Goal: Transaction & Acquisition: Purchase product/service

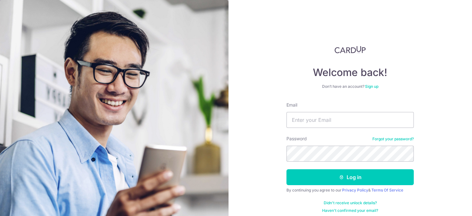
click at [308, 119] on input "Email" at bounding box center [350, 120] width 127 height 16
type input "[EMAIL_ADDRESS][DOMAIN_NAME]"
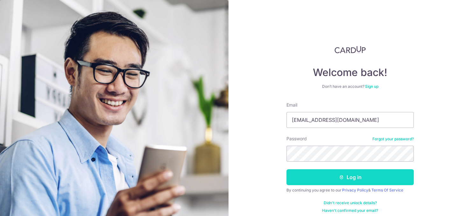
click at [348, 177] on button "Log in" at bounding box center [350, 177] width 127 height 16
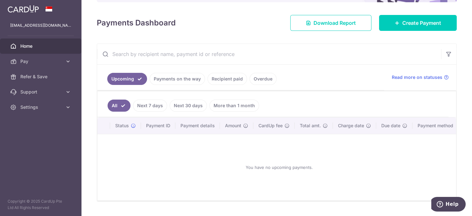
scroll to position [98, 0]
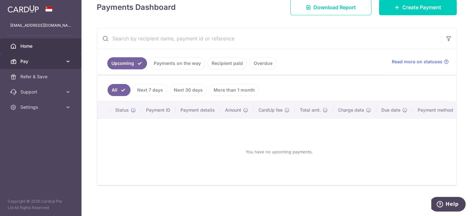
click at [68, 60] on icon at bounding box center [68, 61] width 6 height 6
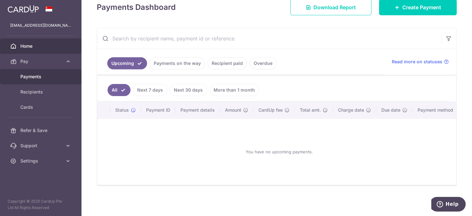
click at [54, 77] on span "Payments" at bounding box center [41, 77] width 42 height 6
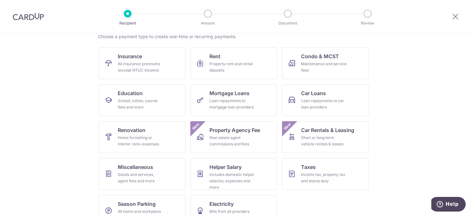
scroll to position [68, 0]
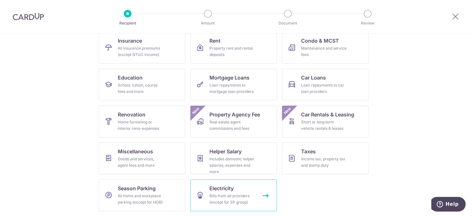
click at [247, 193] on div "Bills from all providers (except for SP group)" at bounding box center [233, 199] width 46 height 13
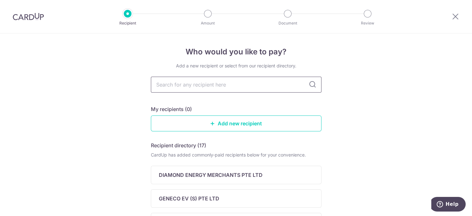
click at [203, 83] on input "text" at bounding box center [236, 85] width 171 height 16
click at [309, 84] on icon at bounding box center [313, 85] width 8 height 8
click at [219, 84] on input "text" at bounding box center [236, 85] width 171 height 16
type input "geneco"
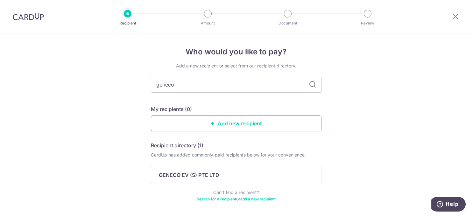
scroll to position [13, 0]
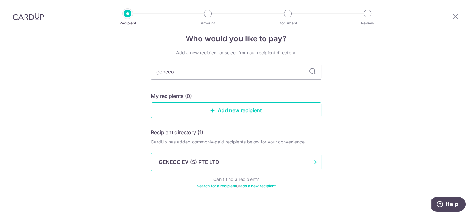
click at [310, 162] on div "GENECO EV (S) PTE LTD" at bounding box center [236, 162] width 171 height 18
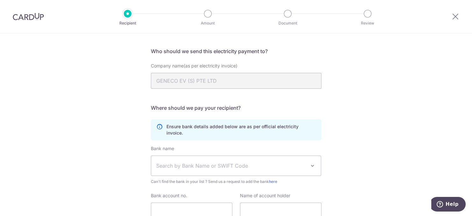
scroll to position [66, 0]
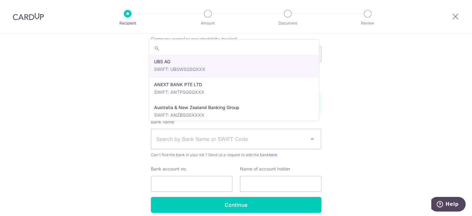
click at [311, 135] on span at bounding box center [313, 139] width 8 height 8
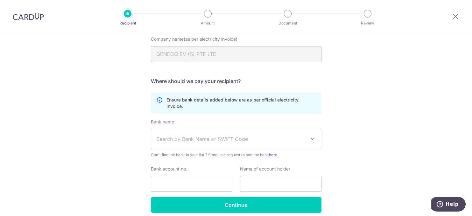
click at [379, 97] on div "Who would you like to pay? Your recipient does not need a CardUp account to rec…" at bounding box center [236, 105] width 472 height 276
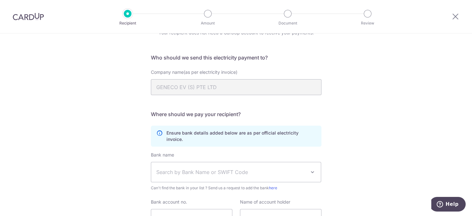
scroll to position [0, 0]
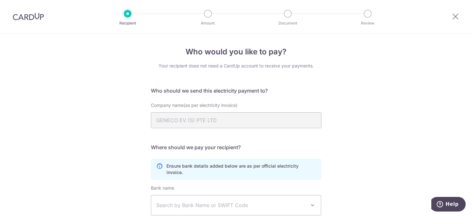
click at [26, 14] on img at bounding box center [28, 17] width 31 height 8
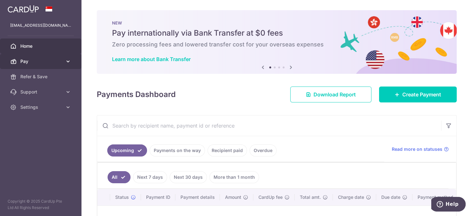
click at [66, 60] on icon at bounding box center [68, 61] width 6 height 6
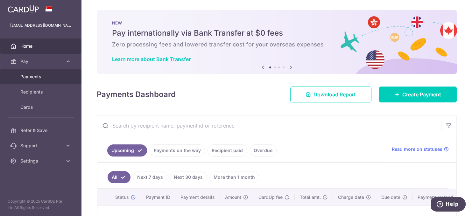
click at [44, 75] on span "Payments" at bounding box center [41, 77] width 42 height 6
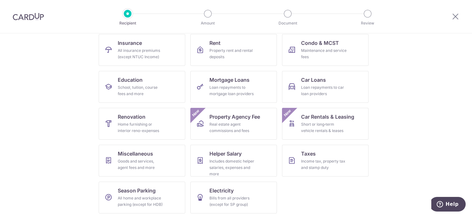
scroll to position [68, 0]
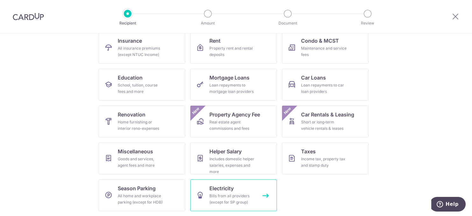
click at [228, 193] on div "Bills from all providers (except for SP group)" at bounding box center [233, 199] width 46 height 13
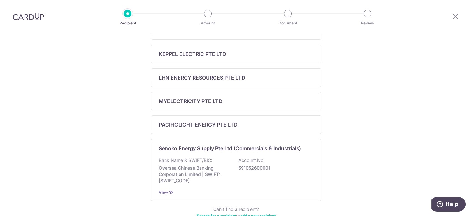
scroll to position [278, 0]
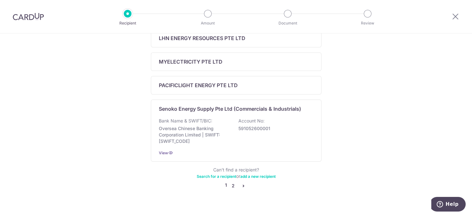
click at [232, 184] on link "2" at bounding box center [234, 186] width 8 height 8
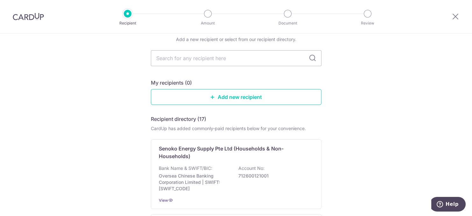
scroll to position [0, 0]
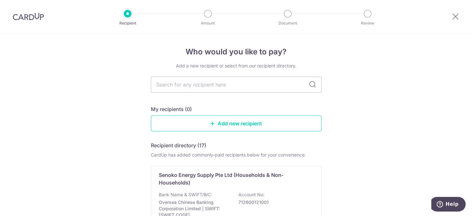
click at [311, 84] on icon at bounding box center [313, 85] width 8 height 8
click at [247, 84] on input "text" at bounding box center [236, 85] width 171 height 16
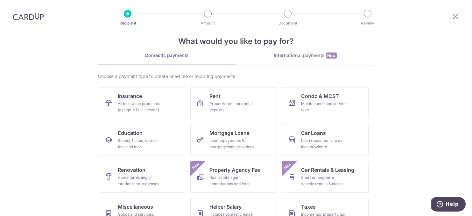
scroll to position [26, 0]
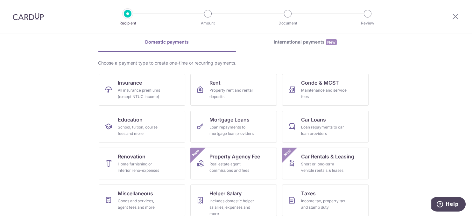
click at [29, 15] on img at bounding box center [28, 17] width 31 height 8
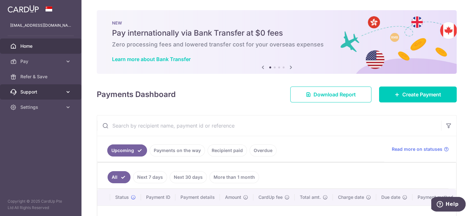
click at [69, 91] on icon at bounding box center [68, 92] width 6 height 6
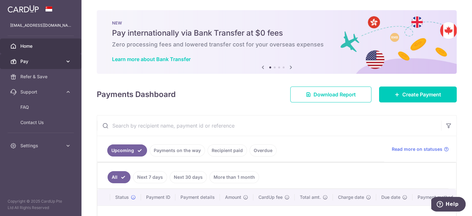
click at [68, 60] on icon at bounding box center [68, 61] width 6 height 6
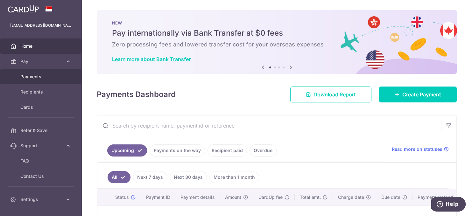
click at [44, 76] on span "Payments" at bounding box center [41, 77] width 42 height 6
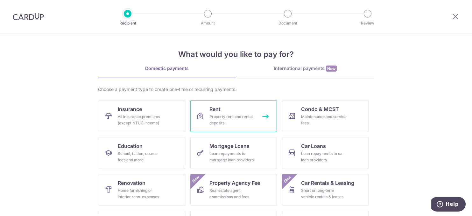
click at [243, 116] on div "Property rent and rental deposits" at bounding box center [233, 120] width 46 height 13
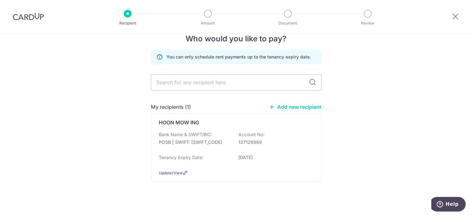
scroll to position [18, 0]
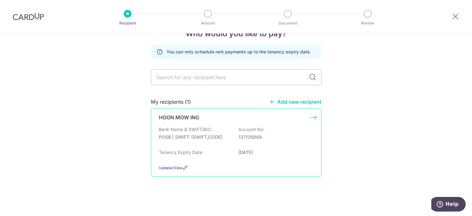
click at [185, 116] on p "HOON MOW ING" at bounding box center [179, 118] width 40 height 8
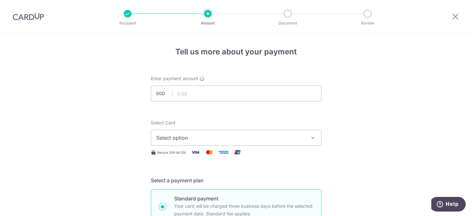
click at [312, 135] on icon "button" at bounding box center [313, 138] width 6 height 6
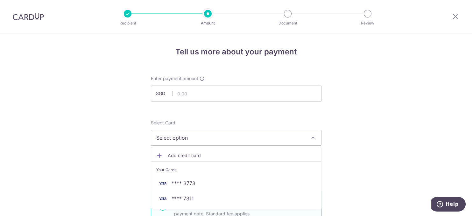
click at [312, 135] on icon "button" at bounding box center [313, 138] width 6 height 6
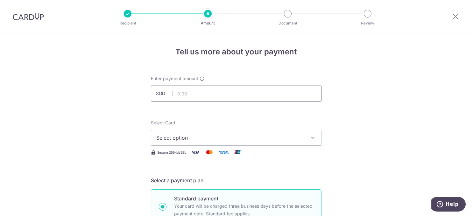
click at [192, 94] on input "text" at bounding box center [236, 94] width 171 height 16
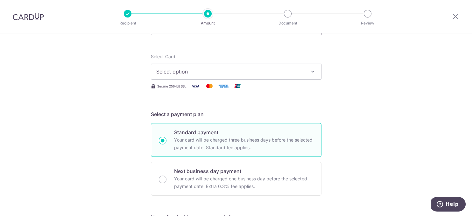
scroll to position [40, 0]
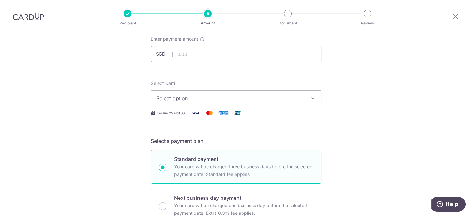
click at [192, 53] on input "text" at bounding box center [236, 54] width 171 height 16
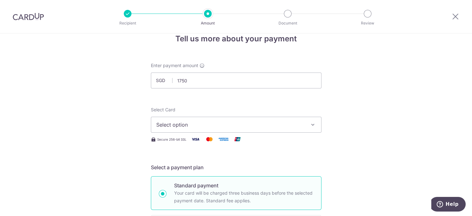
type input "1,750.00"
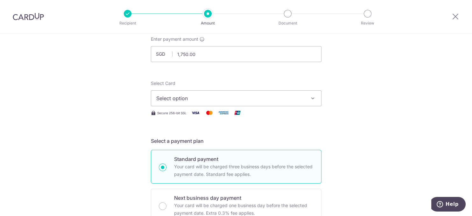
scroll to position [53, 0]
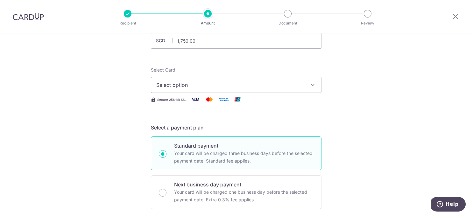
click at [311, 86] on icon "button" at bounding box center [313, 85] width 6 height 6
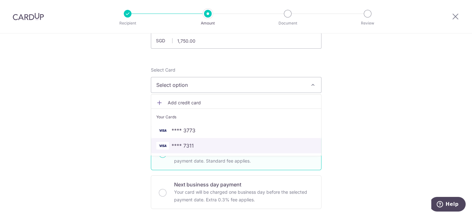
click at [200, 144] on span "**** 7311" at bounding box center [236, 146] width 160 height 8
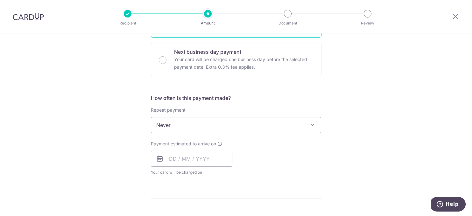
scroll to position [199, 0]
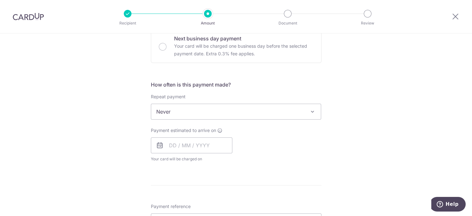
click at [310, 111] on span at bounding box center [313, 112] width 8 height 8
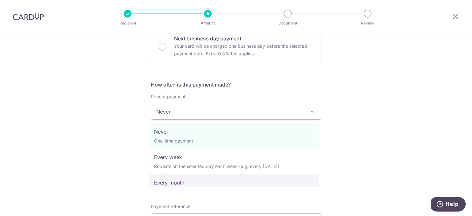
select select "3"
type input "14/09/2025"
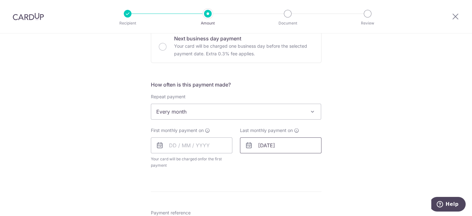
scroll to position [226, 0]
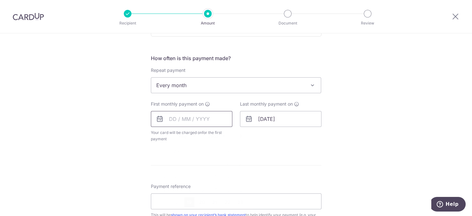
click at [189, 118] on input "text" at bounding box center [192, 119] width 82 height 16
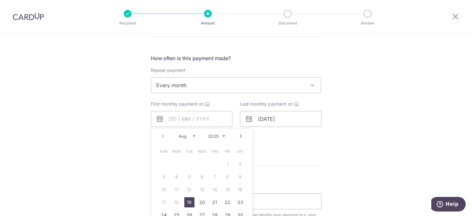
click at [237, 137] on link "Next" at bounding box center [241, 137] width 8 height 8
click at [175, 190] on link "15" at bounding box center [177, 190] width 10 height 10
type input "15/09/2025"
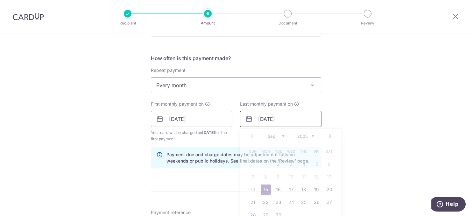
click at [288, 117] on input "15/09/2025" at bounding box center [281, 119] width 82 height 16
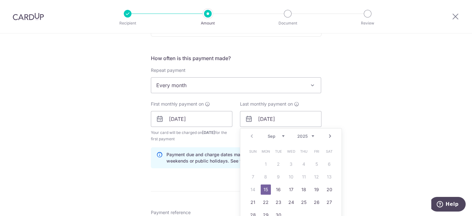
click at [311, 135] on select "2025 2026 2027 2028 2029 2030 2031 2032 2033 2034 2035" at bounding box center [306, 136] width 17 height 5
click at [354, 141] on div "Tell us more about your payment Enter payment amount SGD 1,750.00 1750.00 Selec…" at bounding box center [236, 112] width 472 height 609
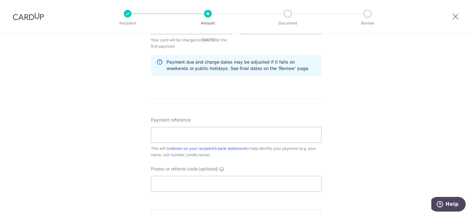
scroll to position [332, 0]
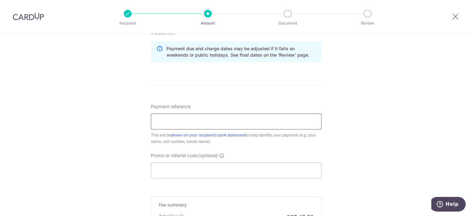
click at [217, 122] on input "Payment reference" at bounding box center [236, 122] width 171 height 16
click at [209, 122] on input "29 Hair & Beauty Salon blk 476#01-1" at bounding box center [236, 122] width 171 height 16
click at [177, 122] on input "29 Hair & Beauty Salon blk 476#01-1" at bounding box center [236, 122] width 171 height 16
drag, startPoint x: 240, startPoint y: 120, endPoint x: 247, endPoint y: 128, distance: 9.9
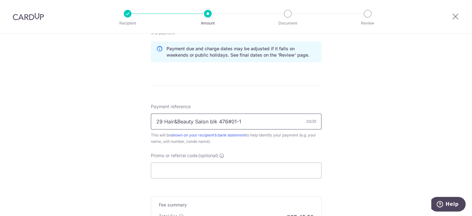
click at [241, 121] on input "29 Hair&Beauty Salon blk 476#01-1" at bounding box center [236, 122] width 171 height 16
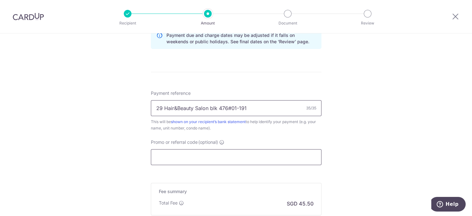
type input "29 Hair&Beauty Salon blk 476#01-191"
click at [218, 153] on input "Promo or referral code (optional)" at bounding box center [236, 157] width 171 height 16
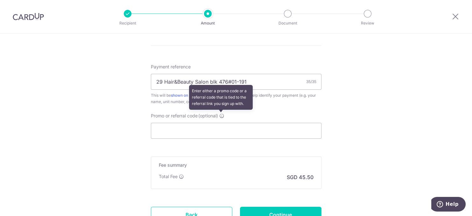
click at [221, 115] on icon at bounding box center [222, 115] width 5 height 5
click at [221, 123] on input "Promo or referral code (optional) Enter either a promo code or a referral code …" at bounding box center [236, 131] width 171 height 16
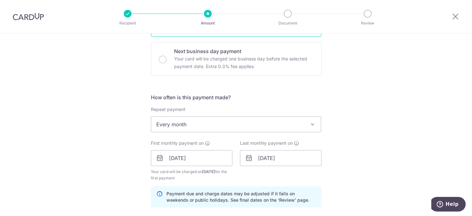
scroll to position [120, 0]
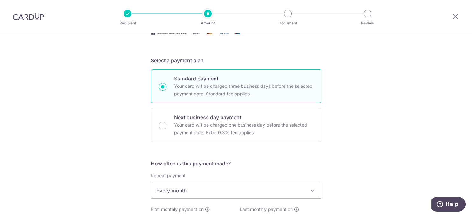
click at [26, 15] on img at bounding box center [28, 17] width 31 height 8
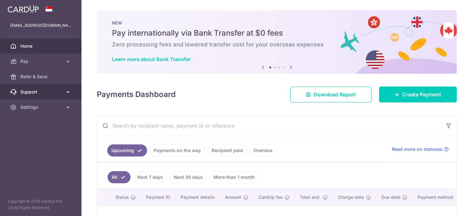
click at [68, 92] on icon at bounding box center [68, 92] width 6 height 6
click at [314, 44] on h6 "Zero processing fees and lowered transfer cost for your overseas expenses" at bounding box center [277, 45] width 330 height 8
click at [274, 67] on li at bounding box center [275, 68] width 2 height 2
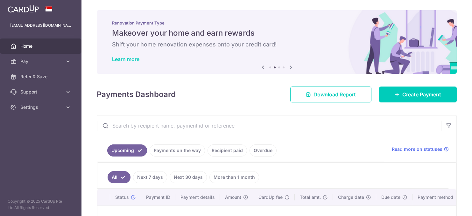
click at [278, 67] on li at bounding box center [279, 68] width 2 height 2
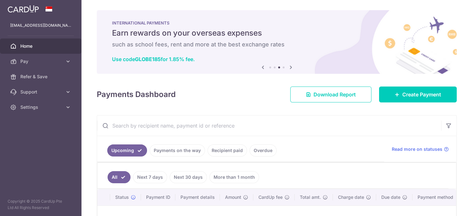
click at [283, 68] on li at bounding box center [284, 68] width 2 height 2
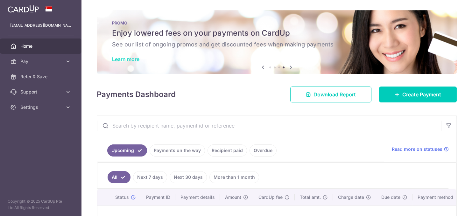
click at [123, 58] on link "Learn more" at bounding box center [125, 59] width 27 height 6
click at [68, 61] on icon at bounding box center [68, 61] width 6 height 6
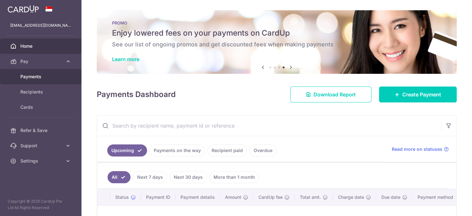
click at [53, 74] on span "Payments" at bounding box center [41, 77] width 42 height 6
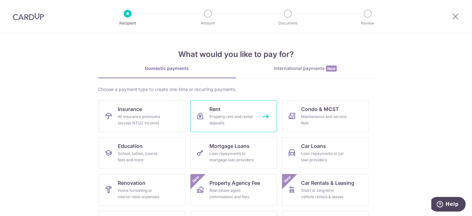
click at [244, 120] on div "Property rent and rental deposits" at bounding box center [233, 120] width 46 height 13
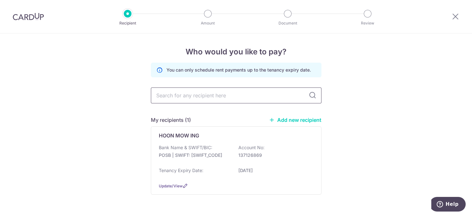
click at [273, 96] on input "text" at bounding box center [236, 96] width 171 height 16
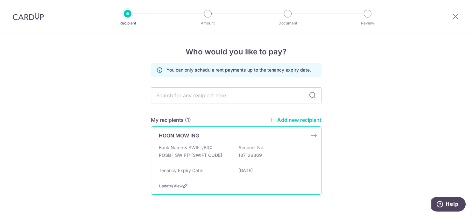
click at [200, 140] on div "HOON MOW ING Bank Name & SWIFT/BIC: POSB | SWIFT: DBSSSGSGXXX Account No: 13712…" at bounding box center [236, 160] width 171 height 68
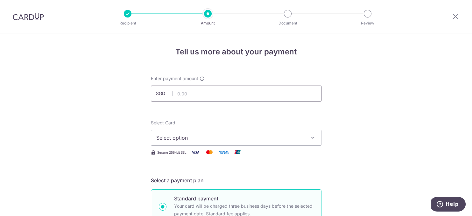
click at [215, 95] on input "text" at bounding box center [236, 94] width 171 height 16
type input "1,750.00"
click at [310, 137] on icon "button" at bounding box center [313, 138] width 6 height 6
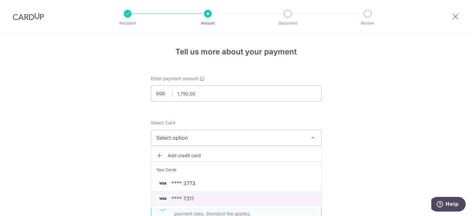
click at [204, 201] on span "**** 7311" at bounding box center [236, 199] width 160 height 8
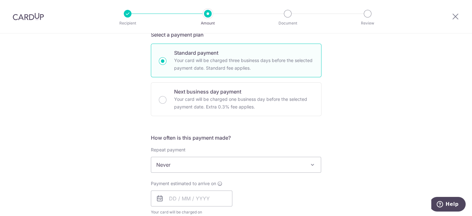
scroll to position [172, 0]
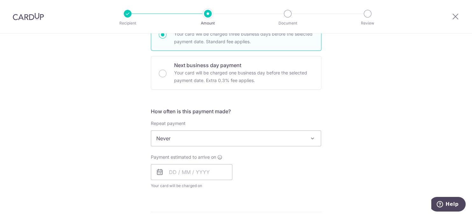
click at [310, 138] on span at bounding box center [313, 139] width 8 height 8
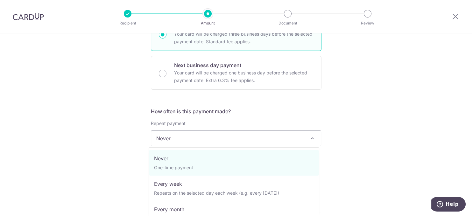
scroll to position [26, 0]
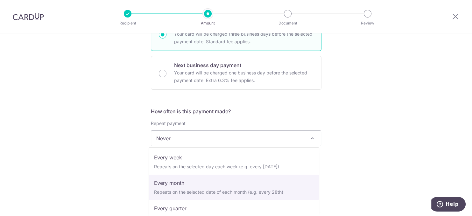
select select "3"
type input "14/09/2025"
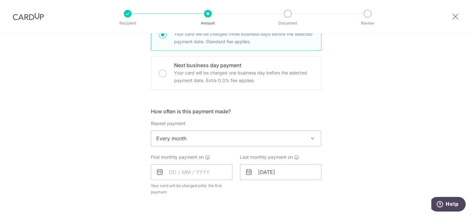
scroll to position [186, 0]
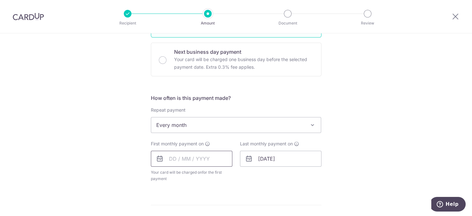
click at [207, 158] on input "text" at bounding box center [192, 159] width 82 height 16
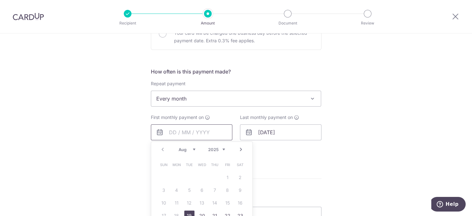
scroll to position [226, 0]
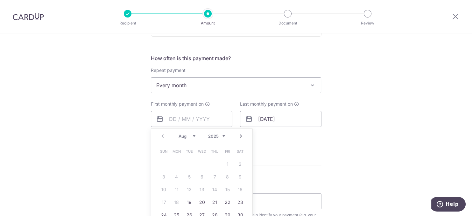
click at [192, 136] on select "Aug Sep Oct Nov Dec" at bounding box center [187, 136] width 17 height 5
click at [172, 190] on link "15" at bounding box center [177, 190] width 10 height 10
type input "[DATE]"
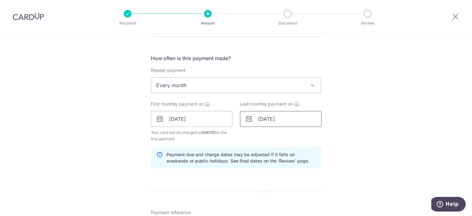
click at [300, 120] on input "15/09/2025" at bounding box center [281, 119] width 82 height 16
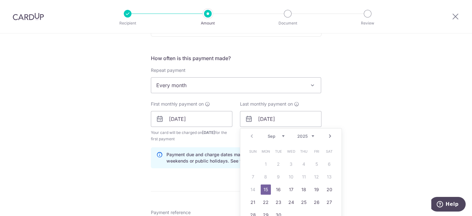
click at [311, 136] on select "2025 2026 2027 2028 2029 2030 2031 2032 2033 2034 2035" at bounding box center [306, 136] width 17 height 5
click at [374, 115] on div "Tell us more about your payment Enter payment amount SGD 1,750.00 1750.00 Selec…" at bounding box center [236, 112] width 472 height 609
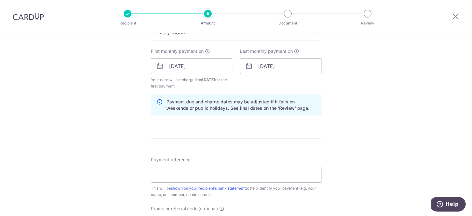
scroll to position [318, 0]
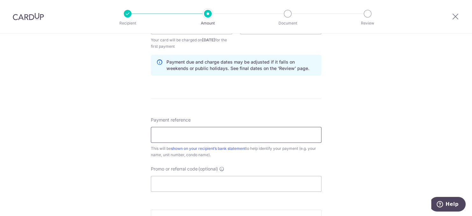
click at [212, 135] on input "Payment reference" at bounding box center [236, 135] width 171 height 16
type input "SAVERENT179"
drag, startPoint x: 201, startPoint y: 133, endPoint x: 145, endPoint y: 134, distance: 56.1
click at [145, 134] on div "Tell us more about your payment Enter payment amount SGD 1,750.00 1750.00 Selec…" at bounding box center [236, 19] width 472 height 609
type input "29H&BS-blk476#01-191 rent"
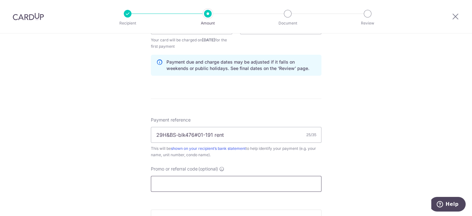
click at [194, 185] on input "Promo or referral code (optional)" at bounding box center [236, 184] width 171 height 16
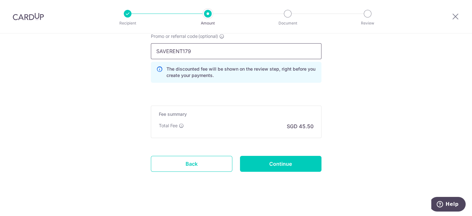
scroll to position [454, 0]
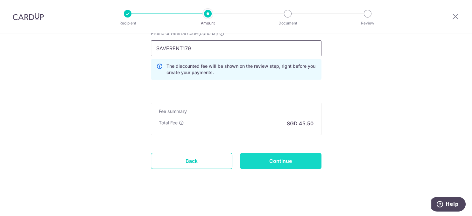
type input "SAVERENT179"
click at [279, 160] on input "Continue" at bounding box center [281, 161] width 82 height 16
type input "Create Schedule"
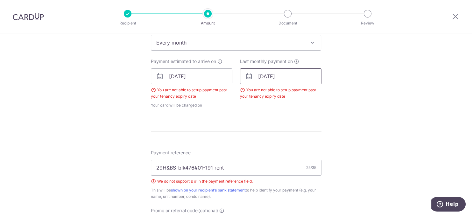
scroll to position [321, 0]
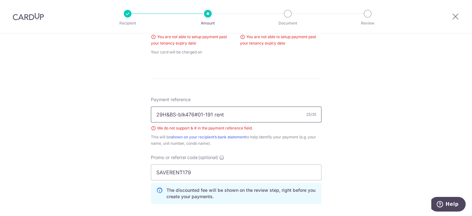
click at [195, 117] on input "29H&BS-blk476#01-191 rent" at bounding box center [236, 115] width 171 height 16
type input "29H&BS-blk476,01-191 rent"
click at [336, 141] on div "Tell us more about your payment Enter payment amount SGD 1,750.00 1750.00 Selec…" at bounding box center [236, 26] width 472 height 629
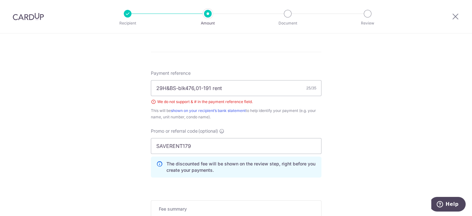
scroll to position [282, 0]
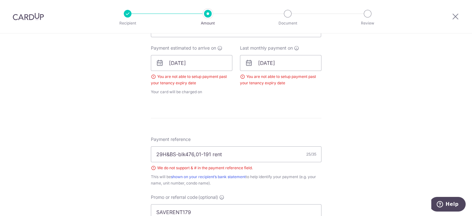
click at [307, 129] on form "Enter payment amount SGD 1,750.00 1750.00 Select Card **** 7311 Add credit card…" at bounding box center [236, 72] width 171 height 557
click at [349, 113] on div "Tell us more about your payment Enter payment amount SGD 1,750.00 1750.00 Selec…" at bounding box center [236, 66] width 472 height 629
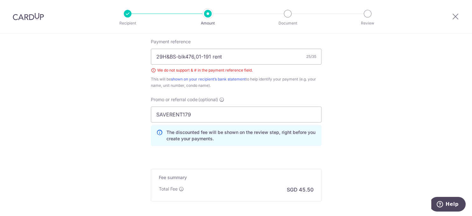
scroll to position [446, 0]
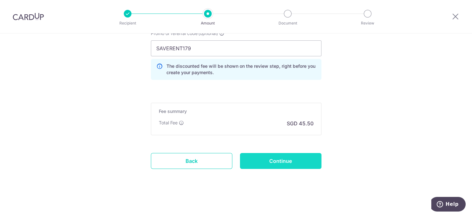
click at [283, 162] on input "Continue" at bounding box center [281, 161] width 82 height 16
type input "Create Schedule"
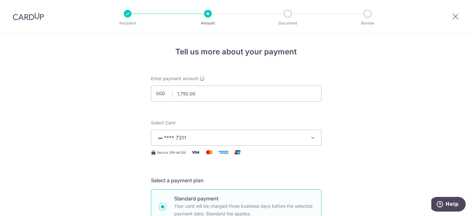
click at [32, 18] on img at bounding box center [28, 17] width 31 height 8
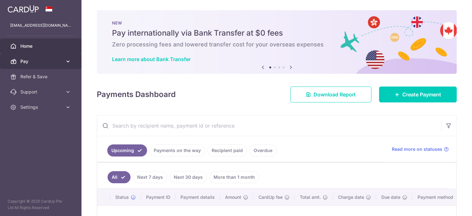
click at [68, 61] on icon at bounding box center [68, 61] width 6 height 6
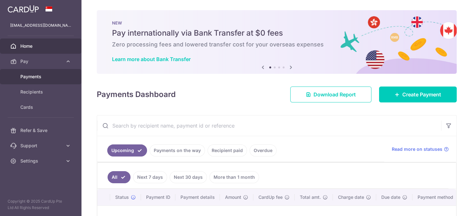
click at [42, 77] on span "Payments" at bounding box center [41, 77] width 42 height 6
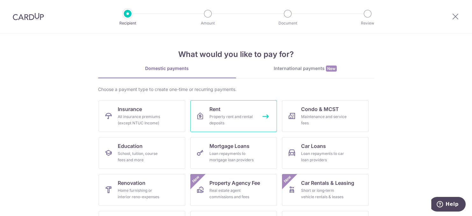
click at [224, 116] on div "Property rent and rental deposits" at bounding box center [233, 120] width 46 height 13
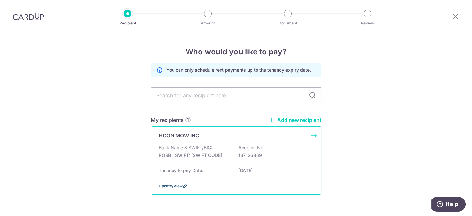
click at [183, 184] on icon at bounding box center [185, 186] width 5 height 5
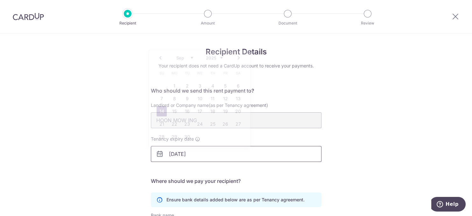
click at [196, 154] on input "[DATE]" at bounding box center [236, 154] width 171 height 16
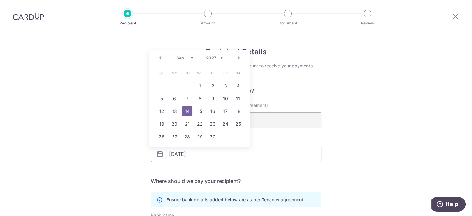
type input "[DATE]"
click at [358, 169] on div "Recipient Details Your recipient does not need a CardUp account to receive your…" at bounding box center [236, 180] width 472 height 294
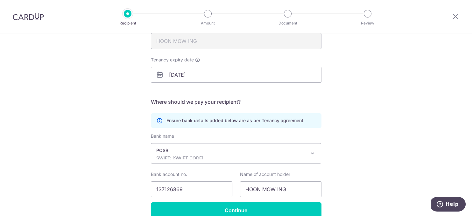
scroll to position [111, 0]
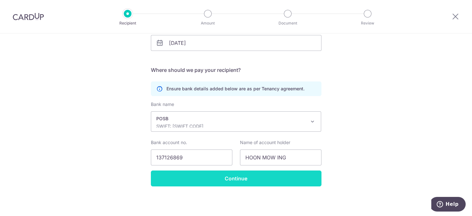
click at [242, 177] on input "Continue" at bounding box center [236, 179] width 171 height 16
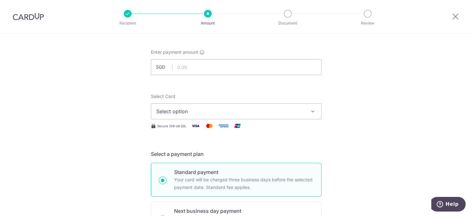
scroll to position [40, 0]
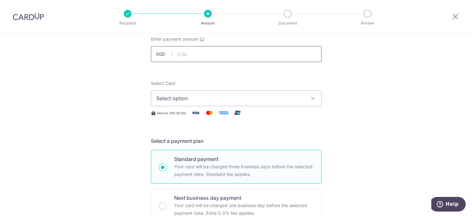
click at [200, 54] on input "text" at bounding box center [236, 54] width 171 height 16
type input "1,750.00"
click at [313, 98] on icon "button" at bounding box center [313, 98] width 6 height 6
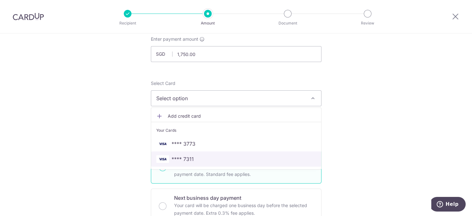
click at [248, 154] on link "**** 7311" at bounding box center [236, 159] width 170 height 15
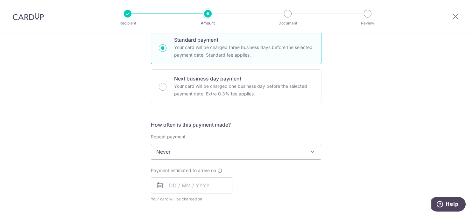
scroll to position [186, 0]
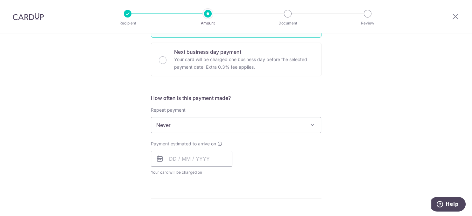
click at [310, 124] on span at bounding box center [313, 125] width 8 height 8
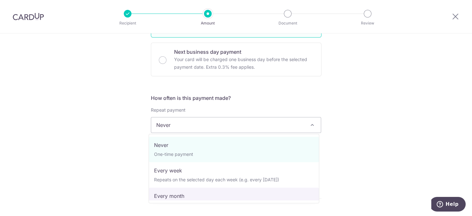
select select "3"
type input "[DATE]"
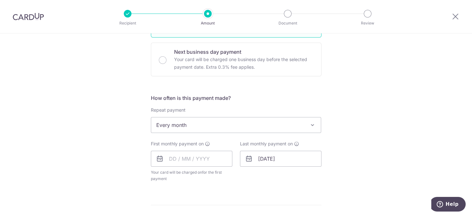
scroll to position [212, 0]
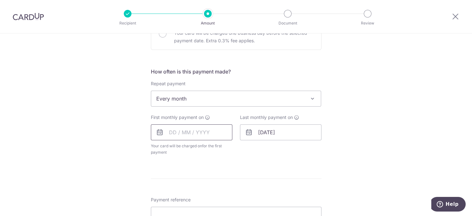
click at [207, 134] on input "text" at bounding box center [192, 133] width 82 height 16
click at [191, 149] on select "Aug Sep Oct Nov Dec" at bounding box center [187, 149] width 17 height 5
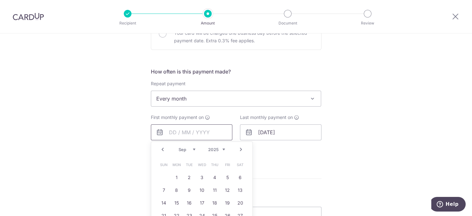
scroll to position [239, 0]
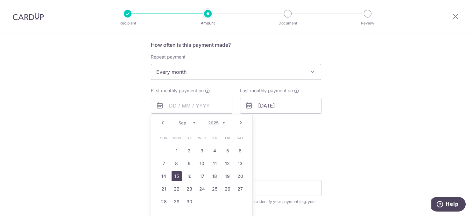
click at [174, 178] on link "15" at bounding box center [177, 176] width 10 height 10
type input "[DATE]"
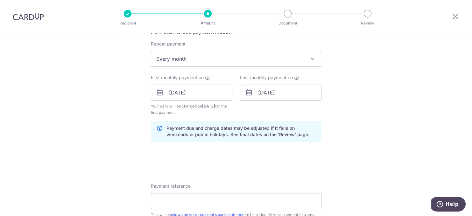
scroll to position [305, 0]
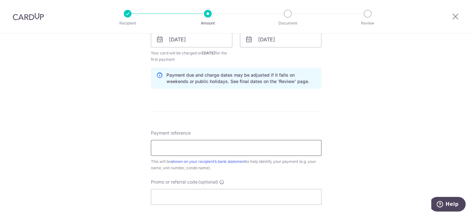
click at [198, 146] on input "Payment reference" at bounding box center [236, 148] width 171 height 16
click at [194, 148] on input "29H&BS BLK476#01-191" at bounding box center [236, 148] width 171 height 16
click at [217, 149] on input "29H&BS BLK476 #01-191" at bounding box center [236, 148] width 171 height 16
click at [176, 148] on input "29H&BS BLK476 #01-191" at bounding box center [236, 148] width 171 height 16
click at [186, 148] on input "29H&BS-rent-BLK476 #01-191" at bounding box center [236, 148] width 171 height 16
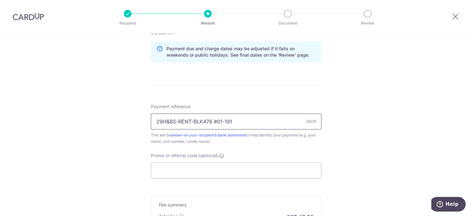
scroll to position [345, 0]
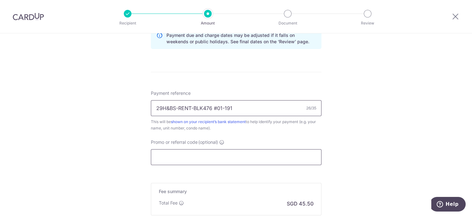
type input "29H&BS-RENT-BLK476 #01-191"
click at [204, 158] on input "Promo or referral code (optional)" at bounding box center [236, 157] width 171 height 16
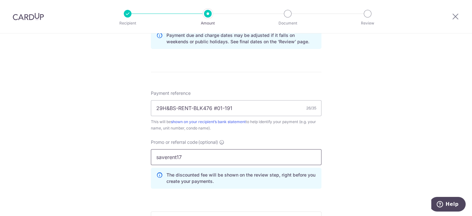
type input "saverent179"
drag, startPoint x: 184, startPoint y: 156, endPoint x: 152, endPoint y: 159, distance: 32.0
click at [152, 159] on input "saverent179" at bounding box center [236, 157] width 171 height 16
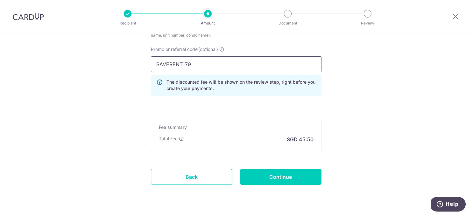
scroll to position [454, 0]
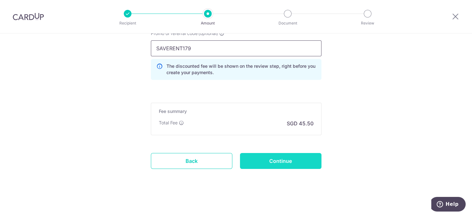
type input "SAVERENT179"
click at [272, 155] on input "Continue" at bounding box center [281, 161] width 82 height 16
type input "Create Schedule"
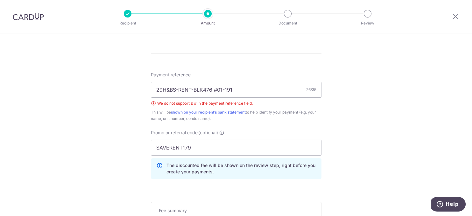
scroll to position [318, 0]
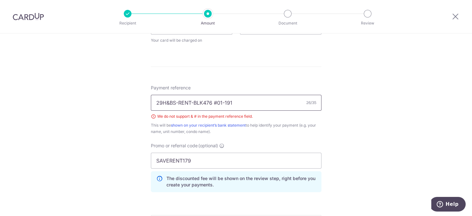
click at [215, 104] on input "29H&BS-RENT-BLK476 #01-191" at bounding box center [236, 103] width 171 height 16
type input "29H&BS-RENT-BLK476 UNIT 01-191"
click at [417, 116] on div "Tell us more about your payment Enter payment amount SGD 1,750.00 1750.00 Selec…" at bounding box center [236, 22] width 472 height 614
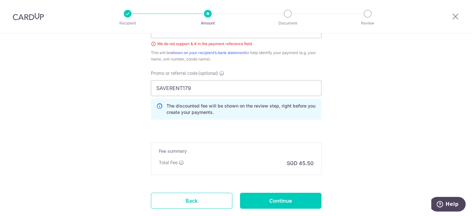
scroll to position [417, 0]
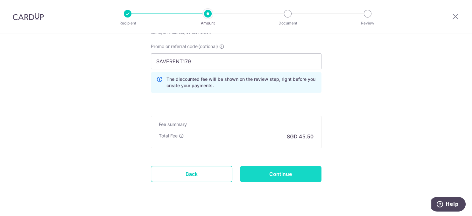
click at [279, 173] on input "Continue" at bounding box center [281, 174] width 82 height 16
type input "Create Schedule"
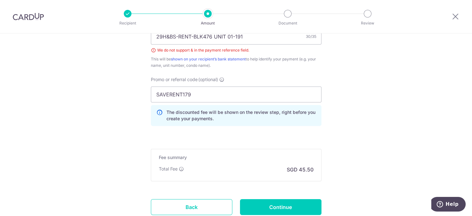
scroll to position [358, 0]
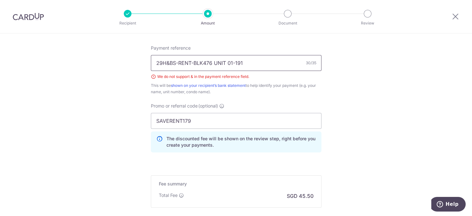
click at [167, 64] on input "29H&BS-RENT-BLK476 UNIT 01-191" at bounding box center [236, 63] width 171 height 16
type input "29HnBS-RENT-BLK476 UNIT 01-191"
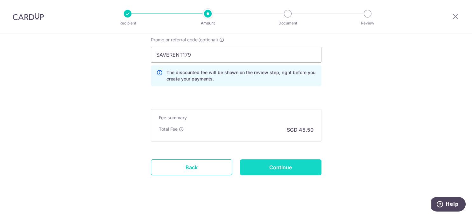
click at [278, 168] on input "Continue" at bounding box center [281, 168] width 82 height 16
type input "Create Schedule"
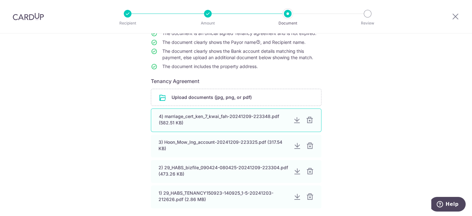
scroll to position [53, 0]
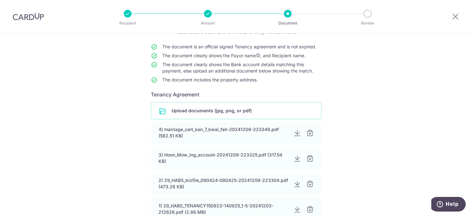
click at [206, 109] on input "file" at bounding box center [236, 111] width 170 height 17
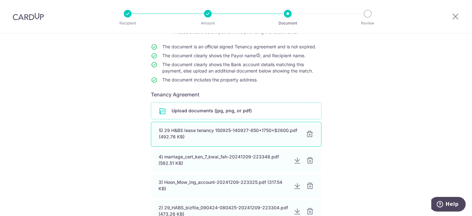
click at [307, 133] on div at bounding box center [310, 135] width 8 height 8
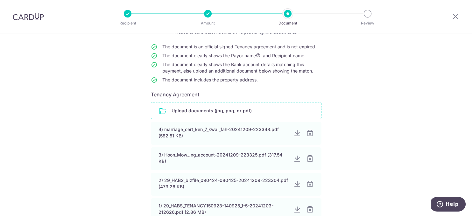
click at [227, 110] on input "file" at bounding box center [236, 111] width 170 height 17
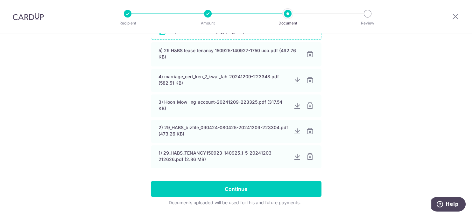
scroll to position [146, 0]
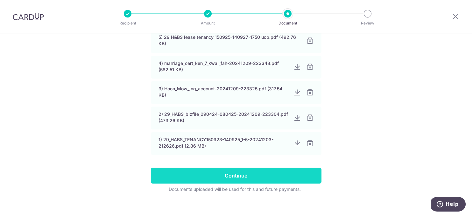
click at [241, 175] on input "Continue" at bounding box center [236, 176] width 171 height 16
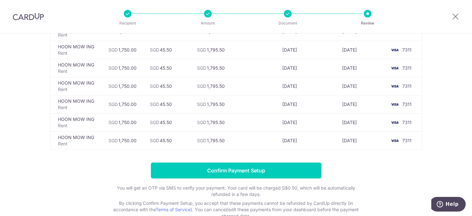
scroll to position [425, 0]
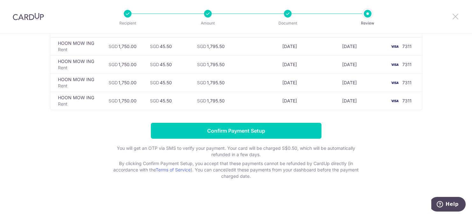
click at [455, 16] on icon at bounding box center [456, 16] width 8 height 8
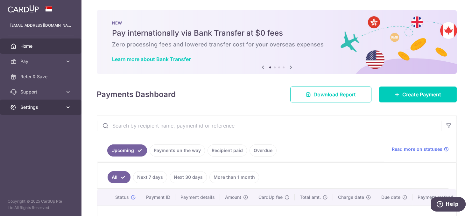
click at [69, 105] on icon at bounding box center [68, 107] width 6 height 6
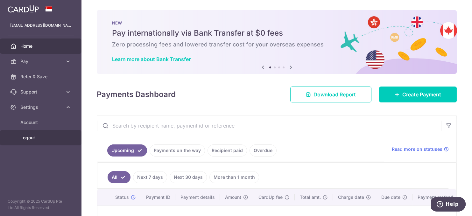
click at [40, 135] on span "Logout" at bounding box center [41, 138] width 42 height 6
